Goal: Find specific page/section: Find specific page/section

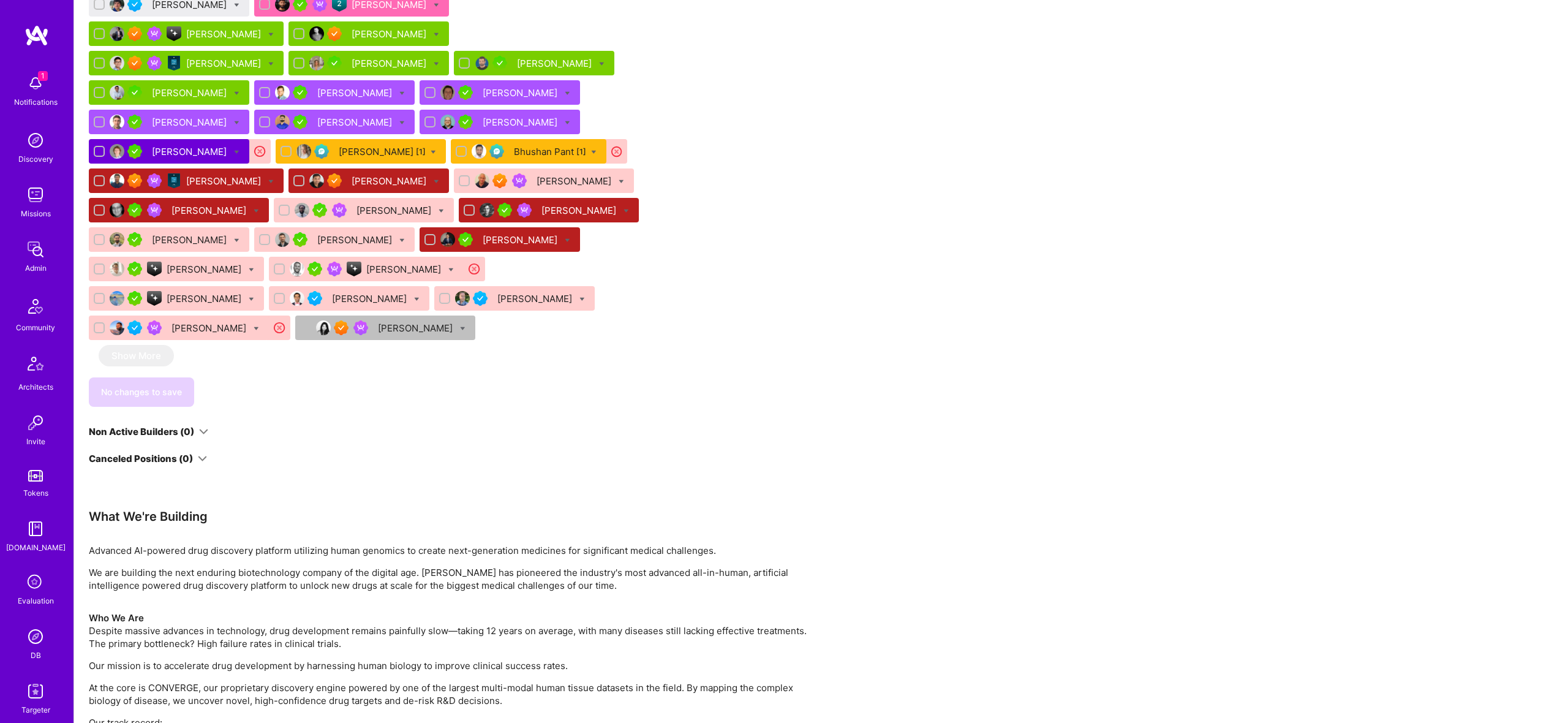
scroll to position [1048, 0]
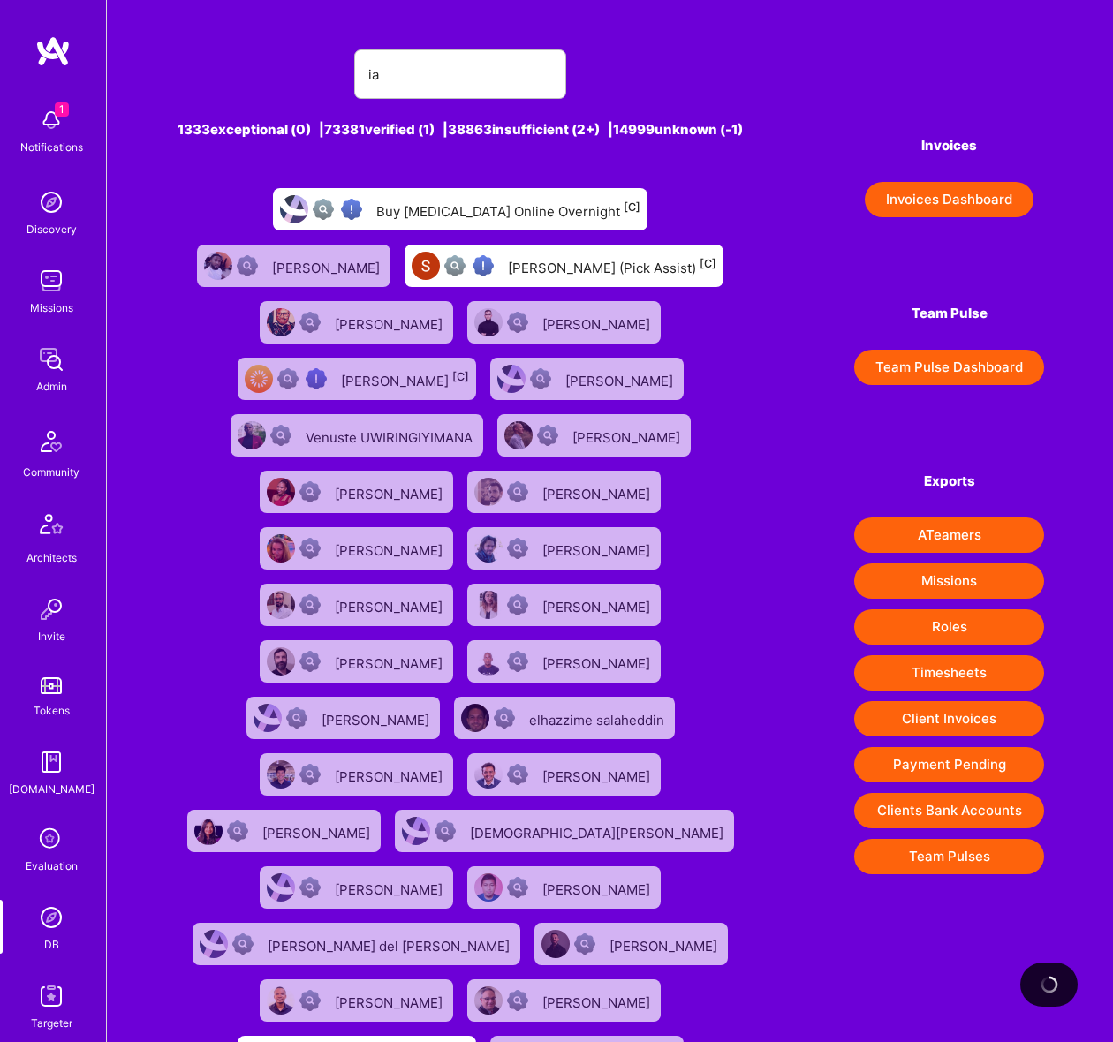
type input "i"
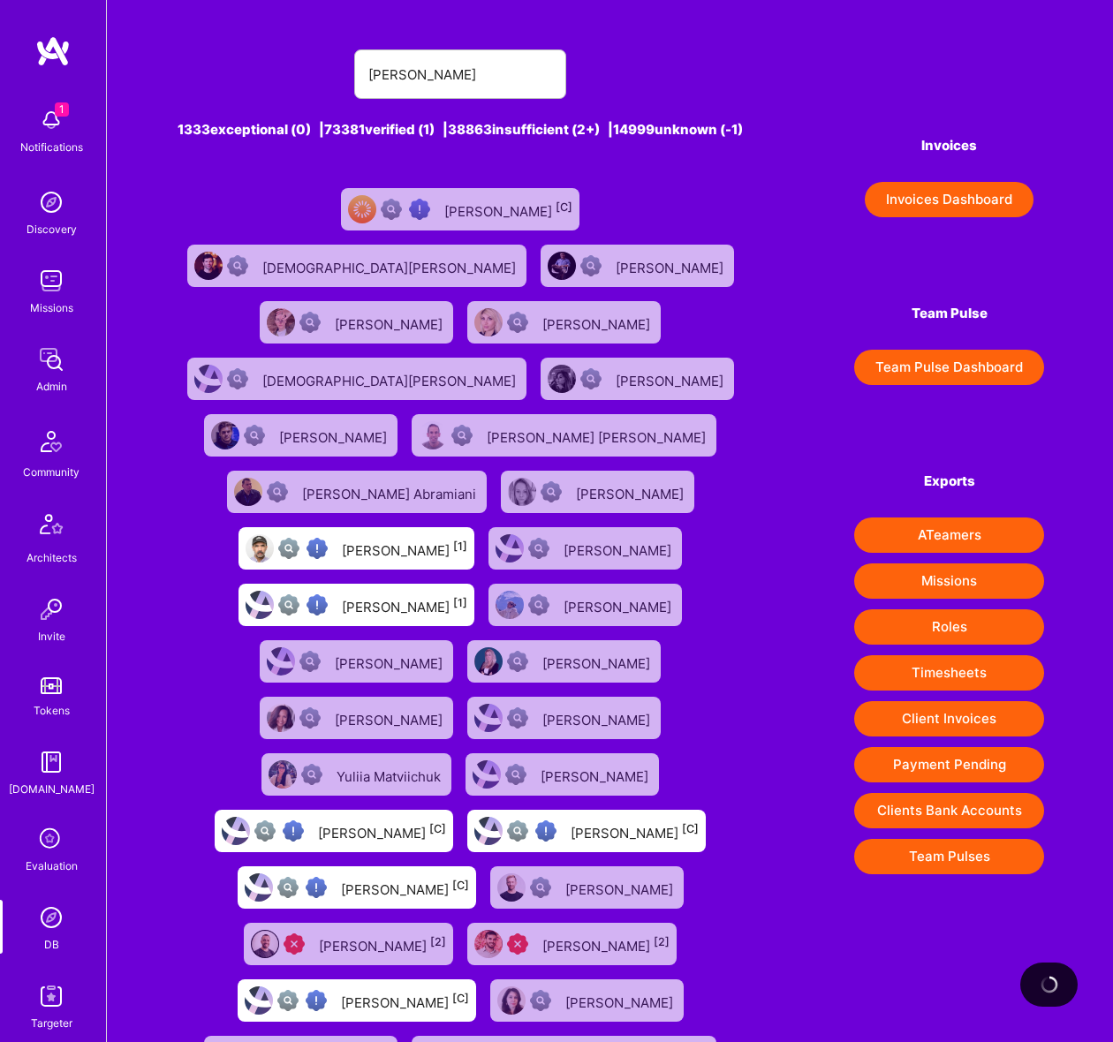
type input "[PERSON_NAME]"
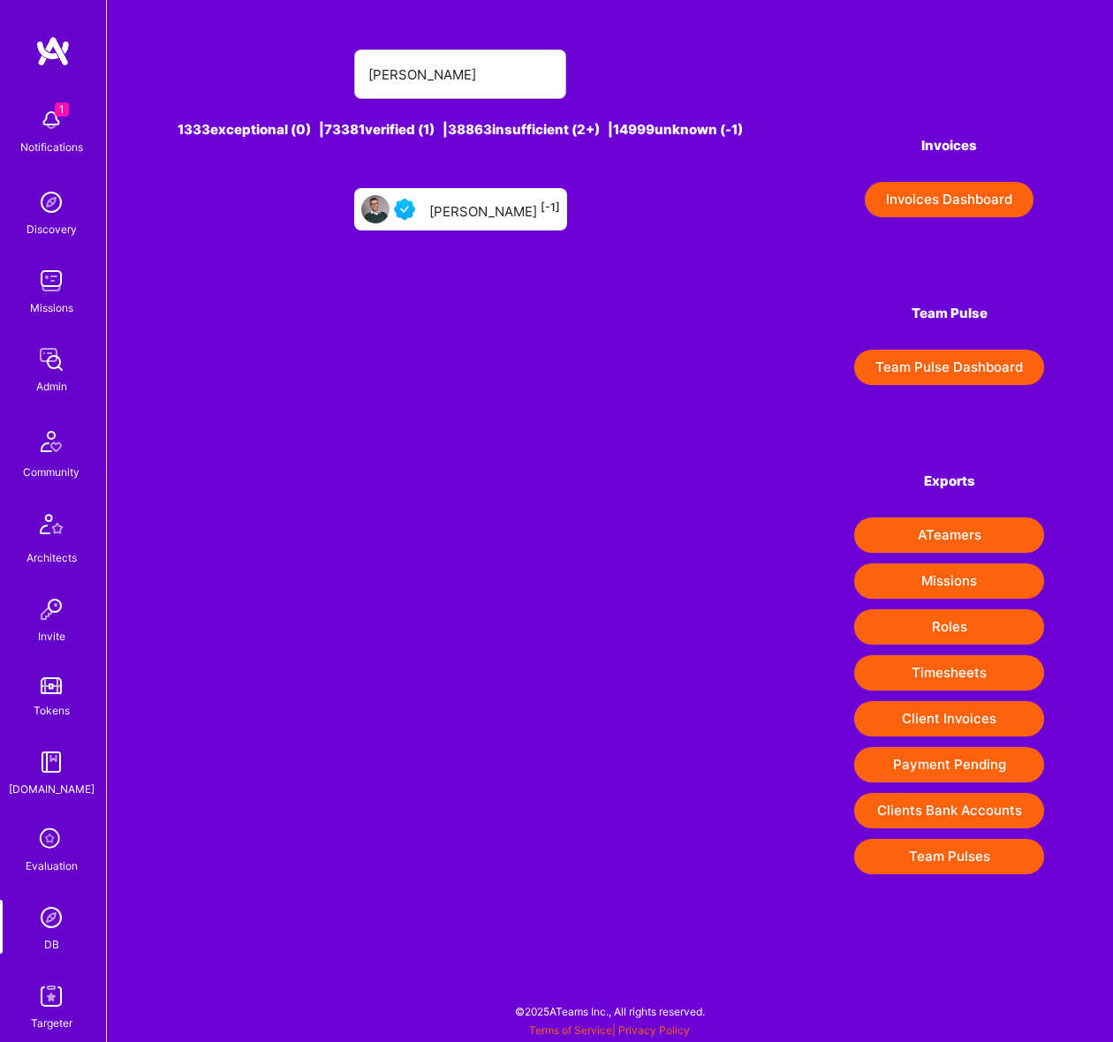
click at [474, 231] on div "[PERSON_NAME] [-1]" at bounding box center [460, 209] width 213 height 42
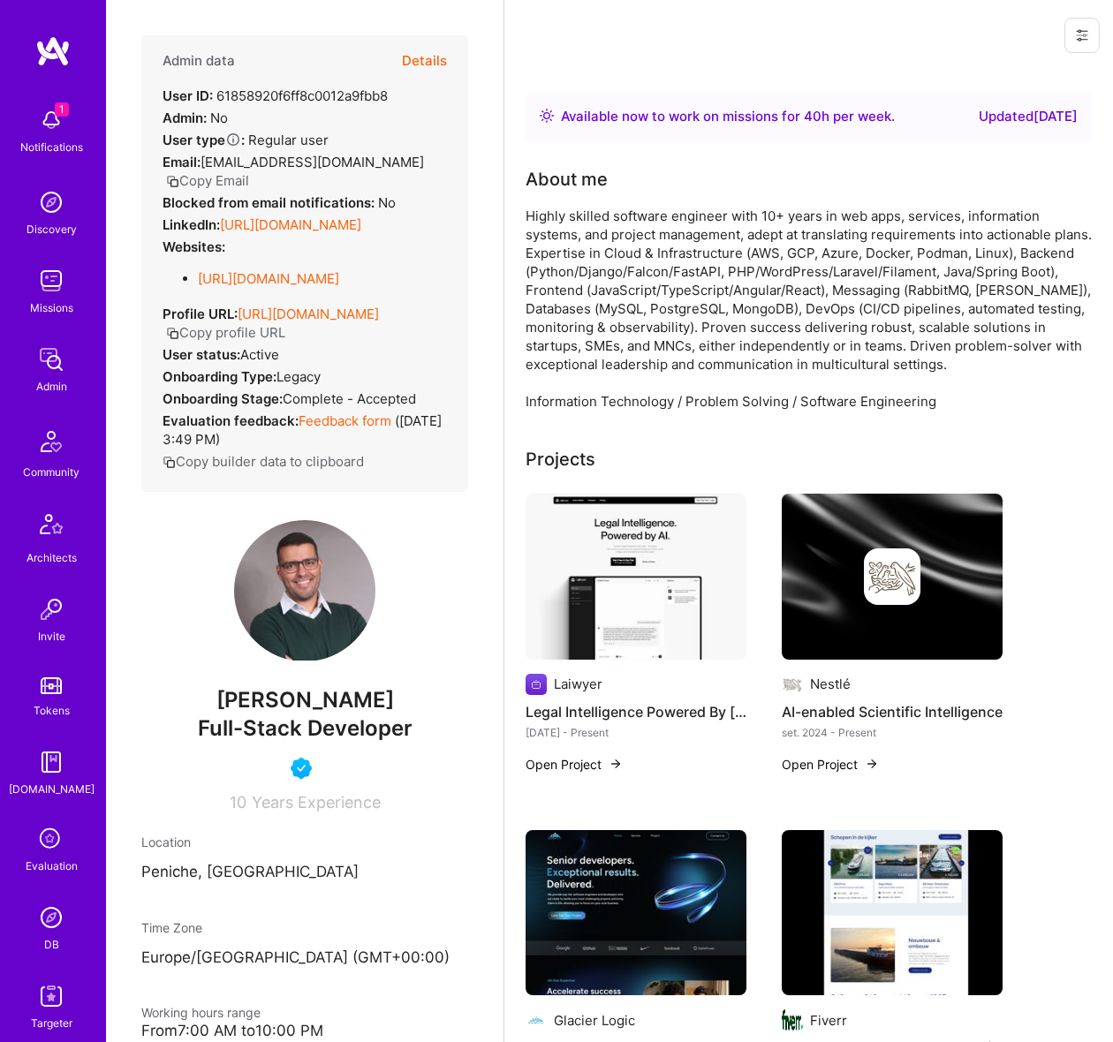
click at [425, 55] on button "Details" at bounding box center [424, 60] width 45 height 51
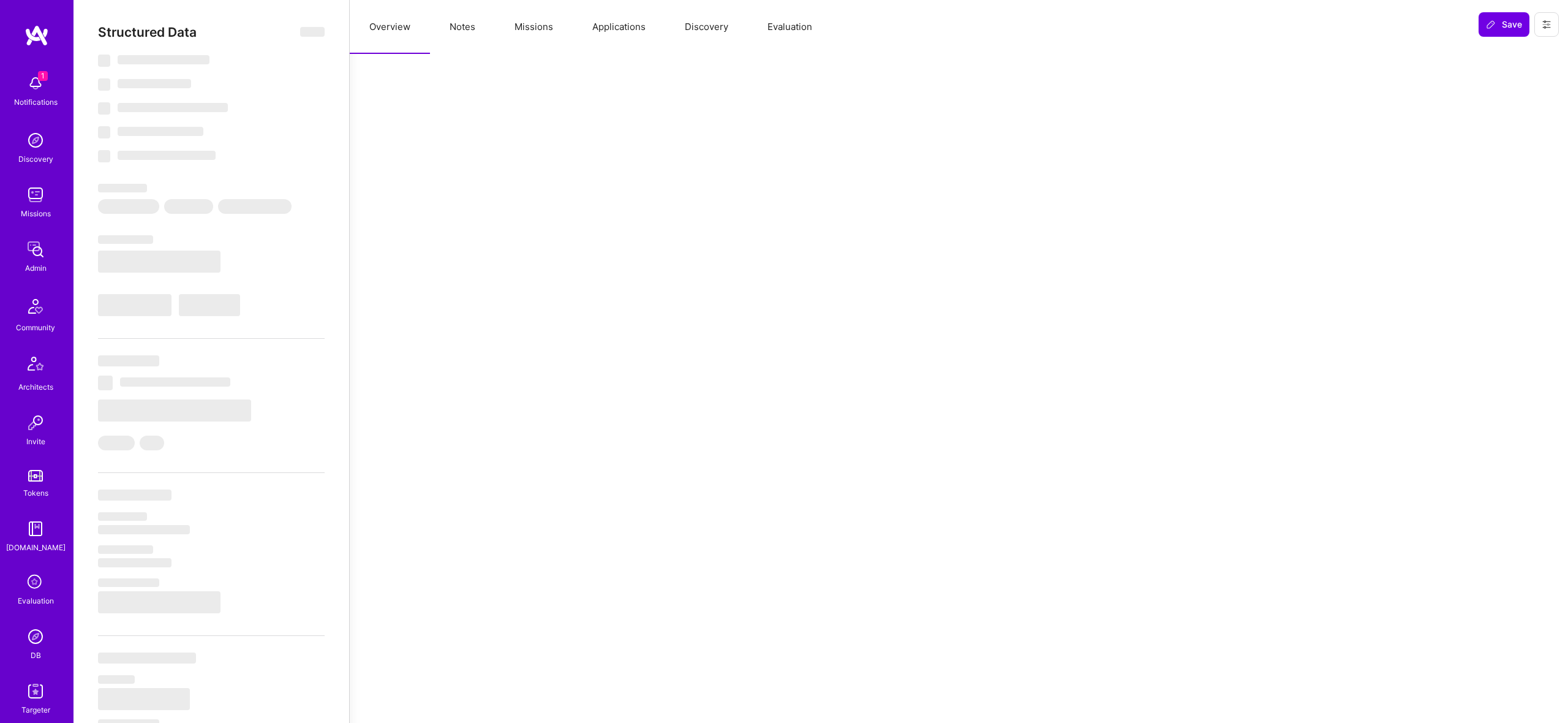
click at [539, 31] on button "Missions" at bounding box center [534, 27] width 78 height 54
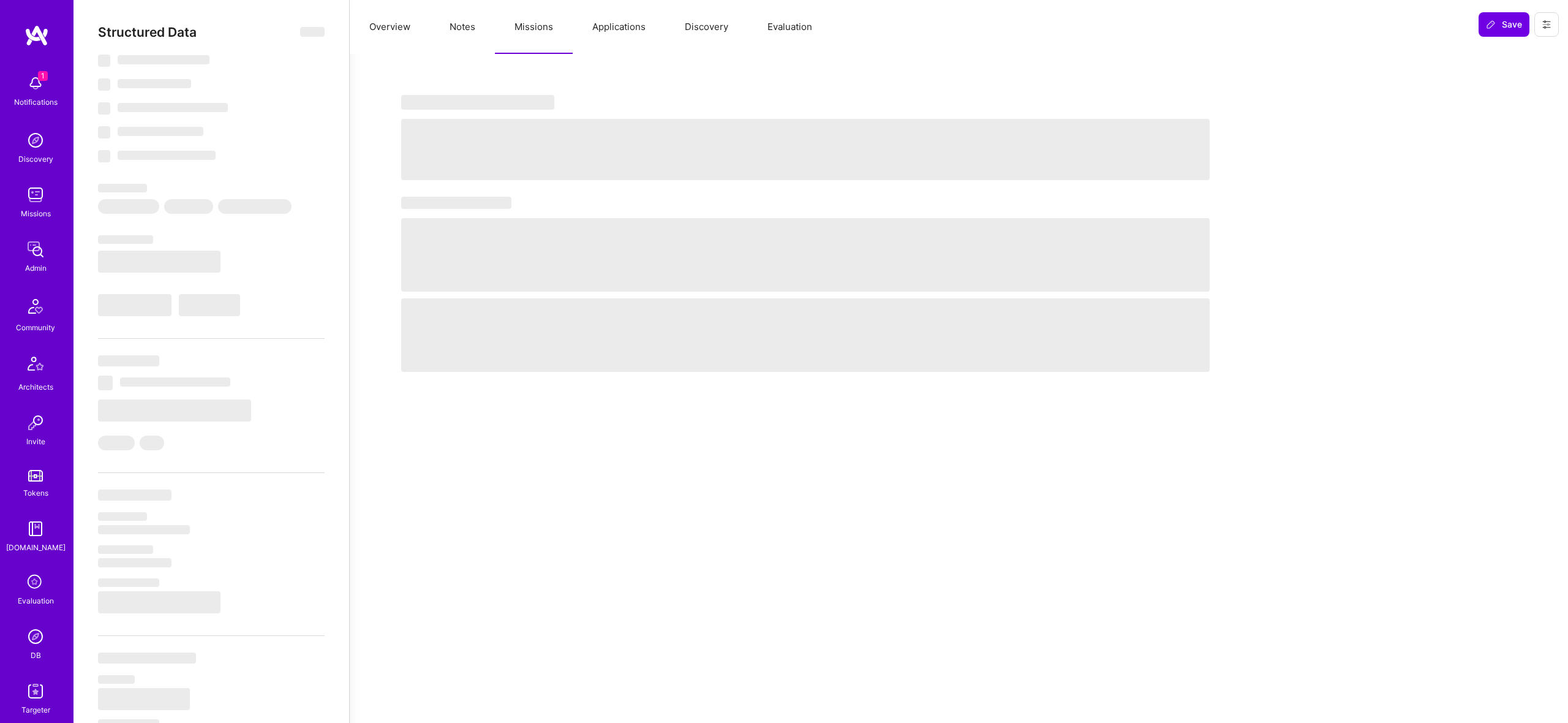
select select "Right Now"
select select "5"
select select "4"
select select "6"
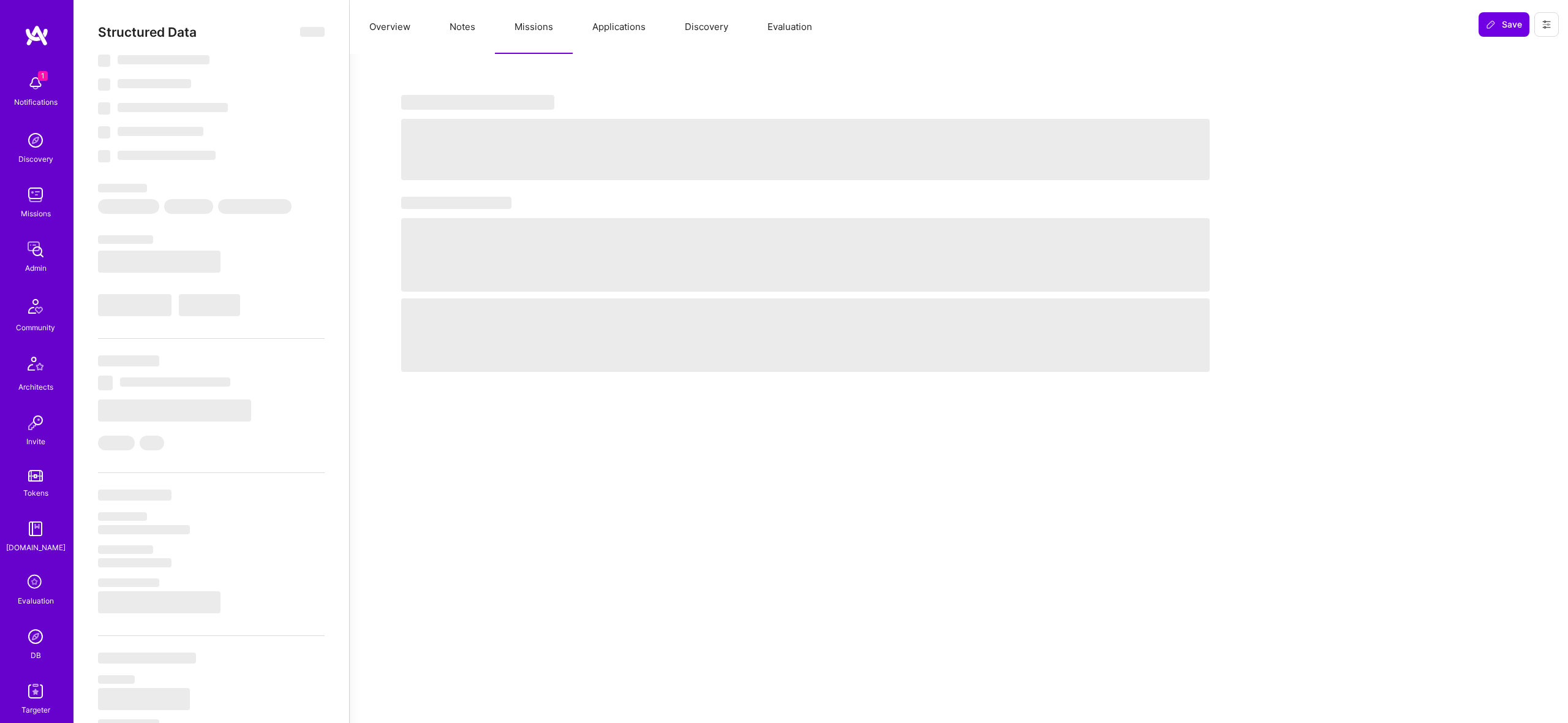
select select "PT"
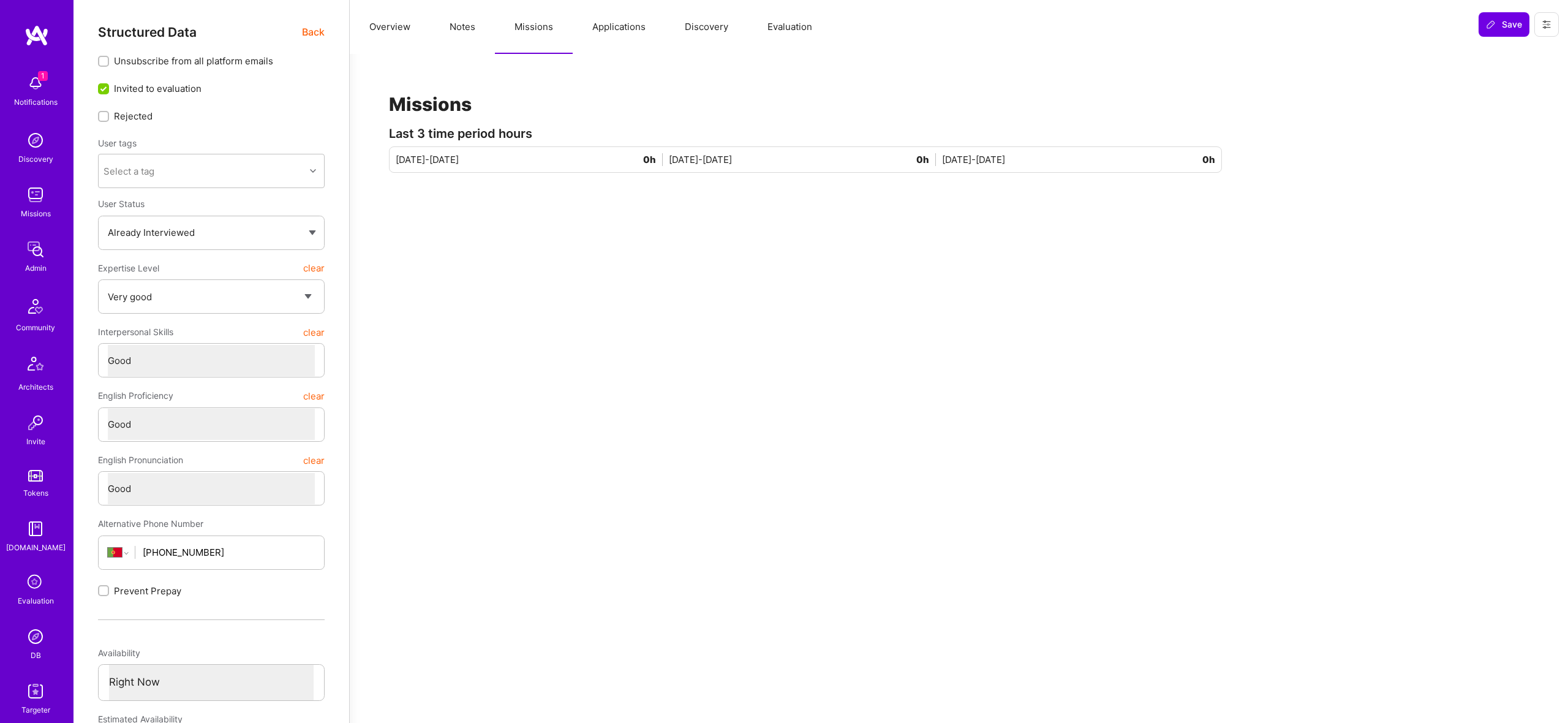
click at [598, 15] on button "Applications" at bounding box center [619, 27] width 92 height 54
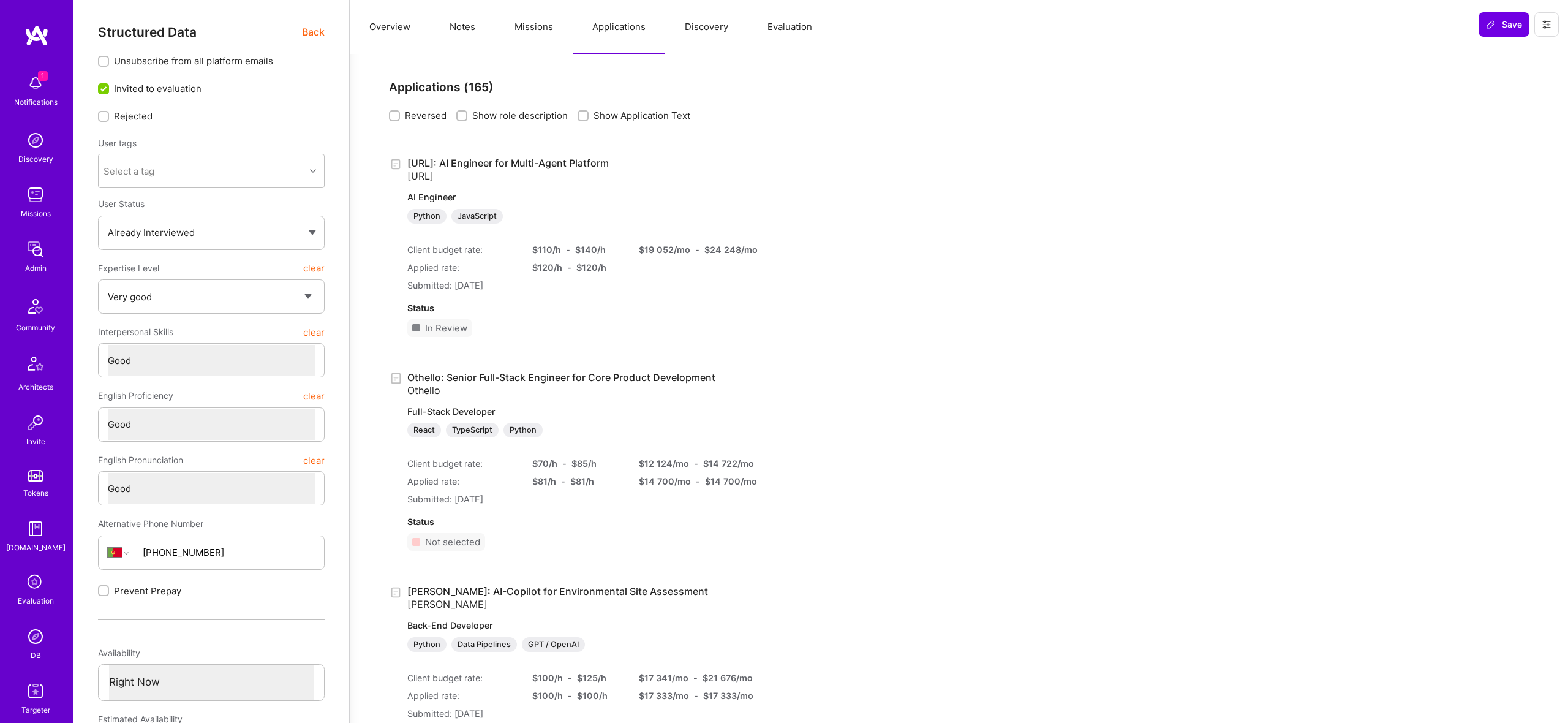
click at [451, 25] on button "Notes" at bounding box center [463, 27] width 65 height 54
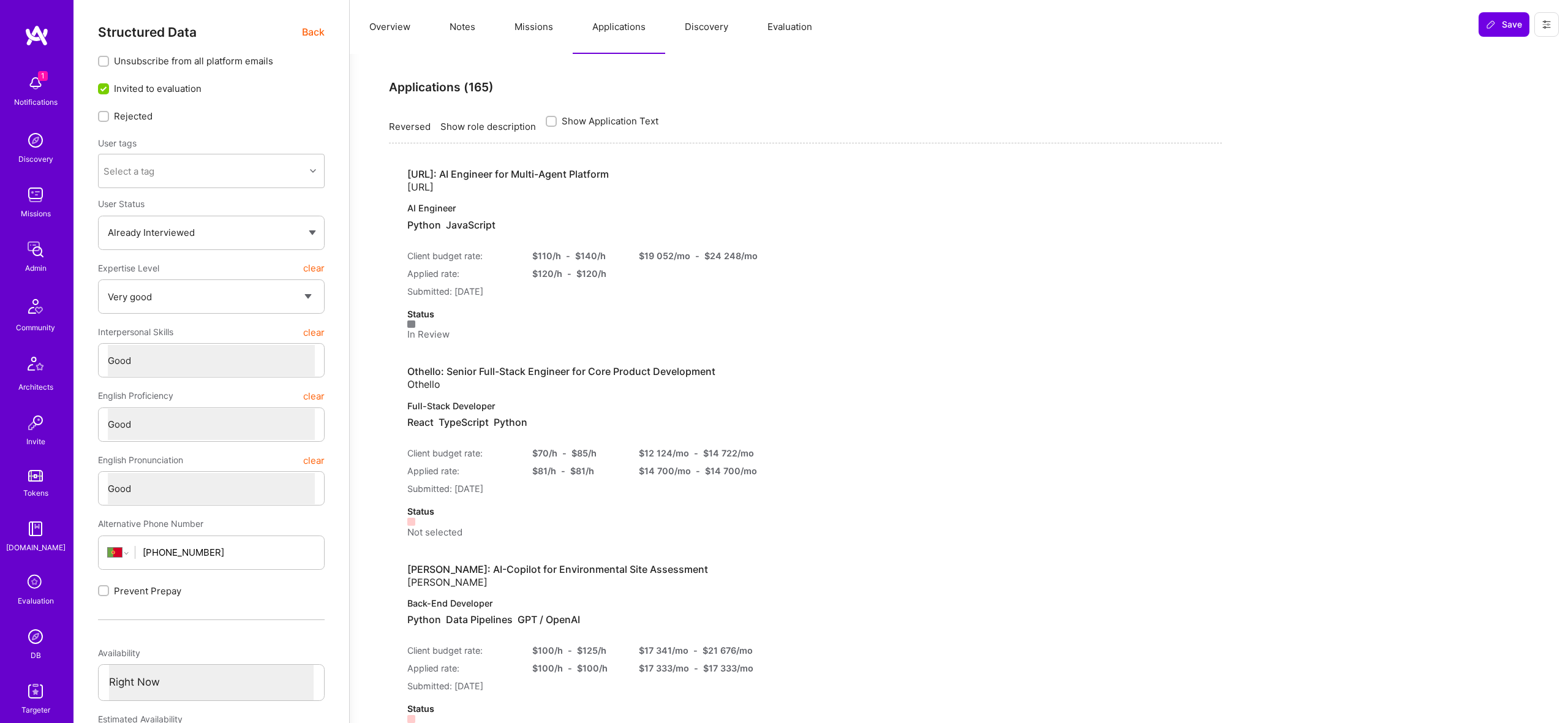
type textarea "x"
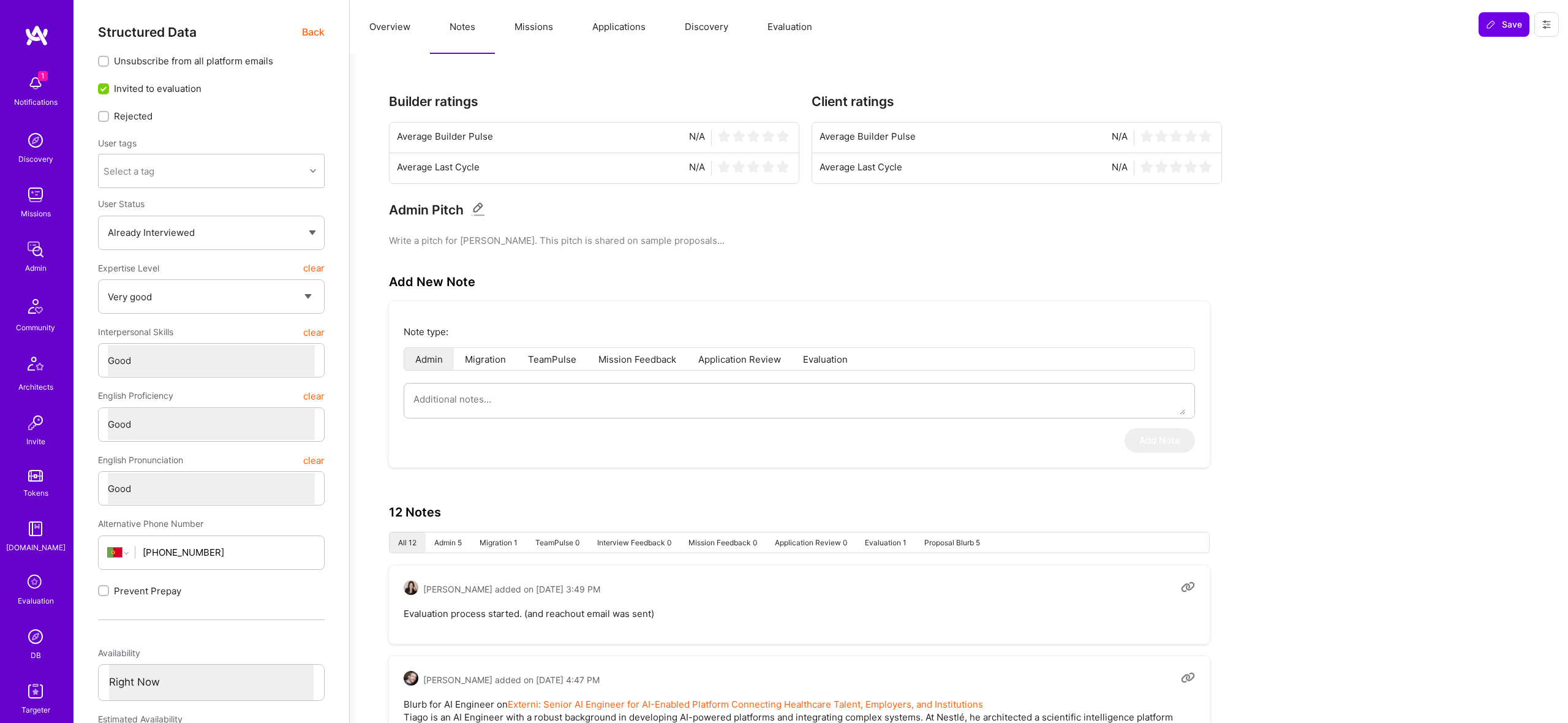
drag, startPoint x: 403, startPoint y: 17, endPoint x: 737, endPoint y: 31, distance: 334.3
click at [404, 19] on button "Overview" at bounding box center [390, 27] width 80 height 54
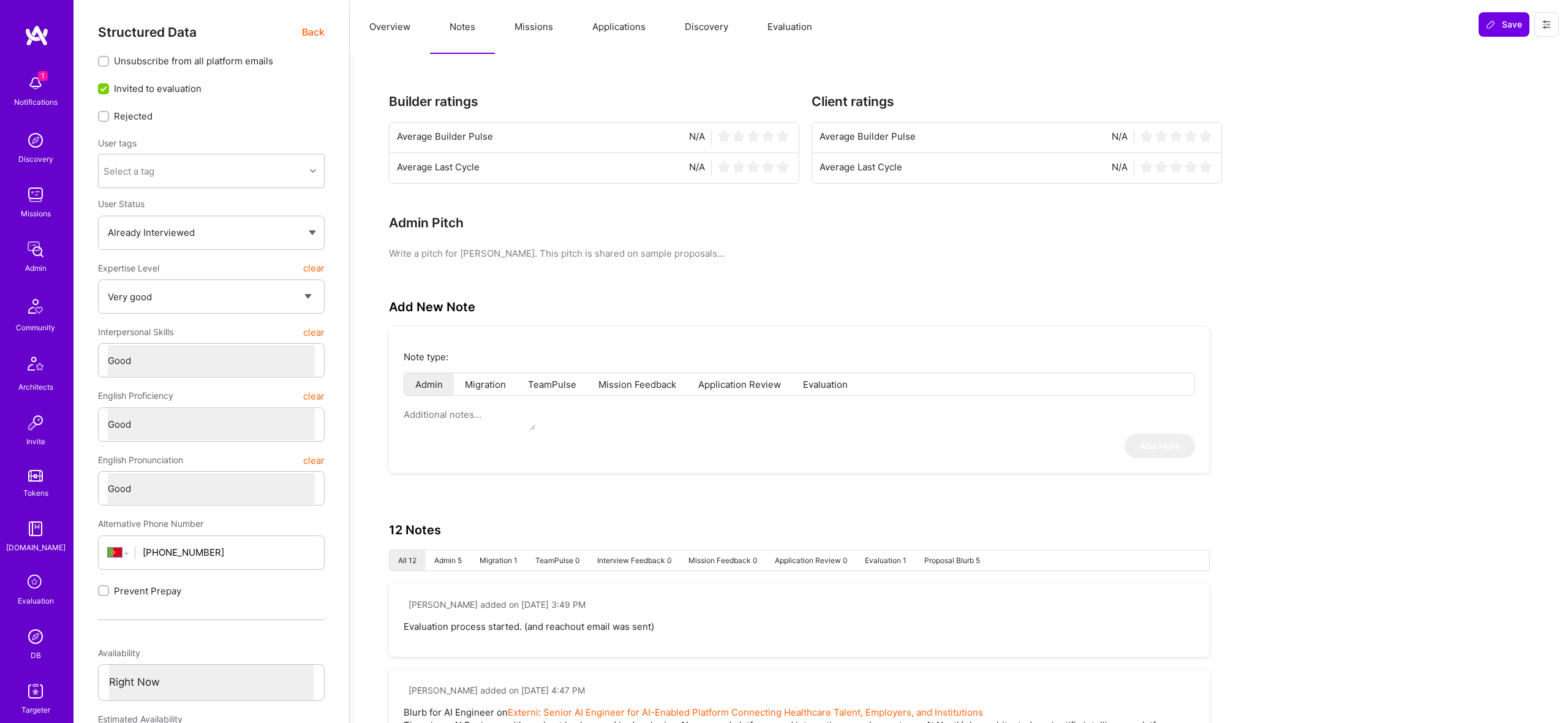
click at [752, 31] on button "Evaluation" at bounding box center [790, 27] width 84 height 54
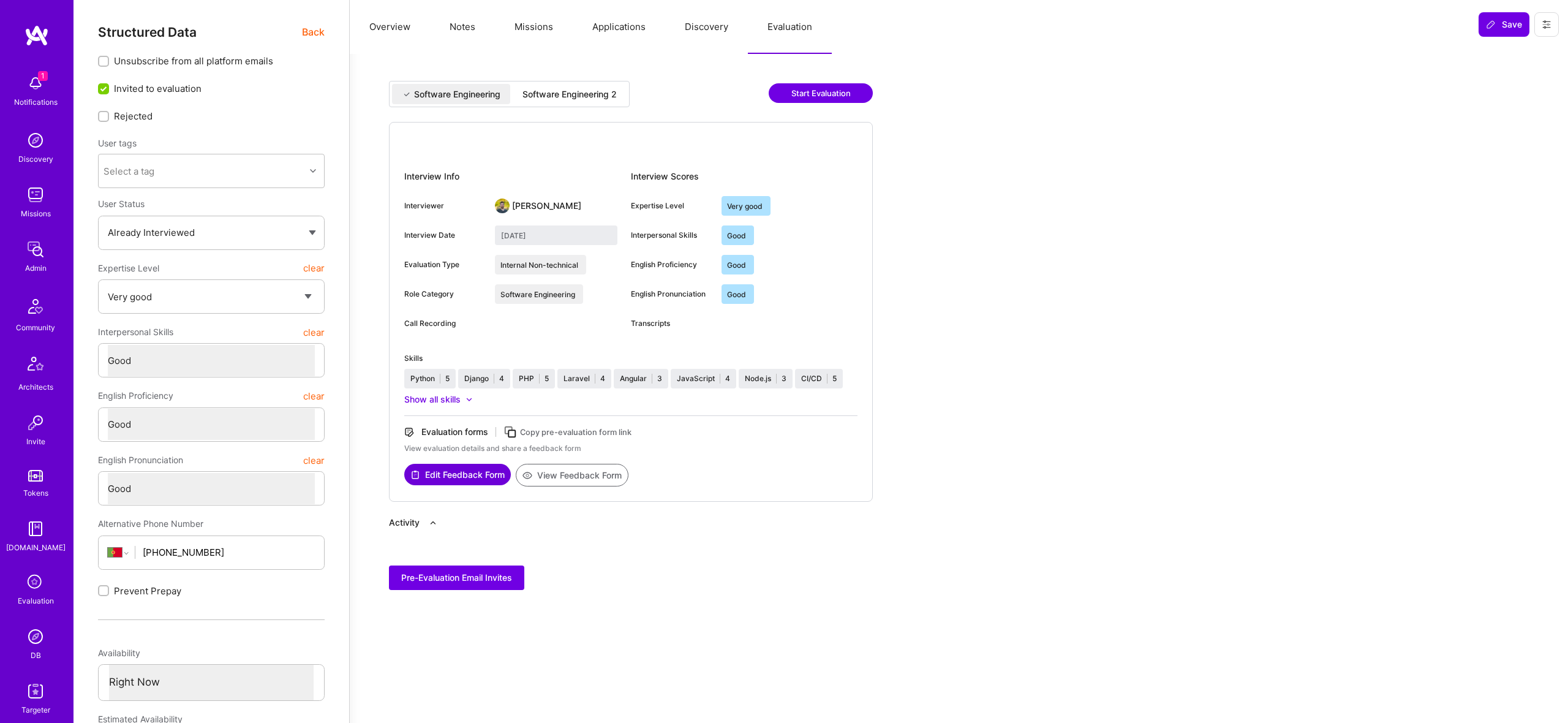
click at [771, 33] on button "Evaluation" at bounding box center [790, 27] width 84 height 54
